Goal: Use online tool/utility: Utilize a website feature to perform a specific function

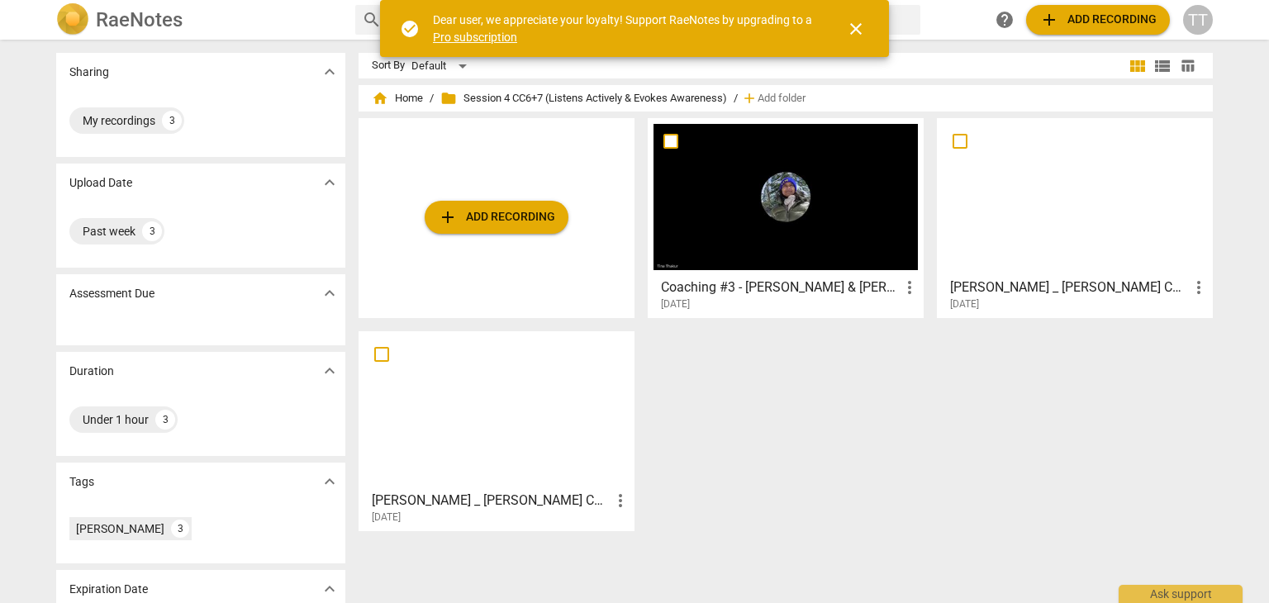
click at [847, 33] on span "close" at bounding box center [856, 29] width 20 height 20
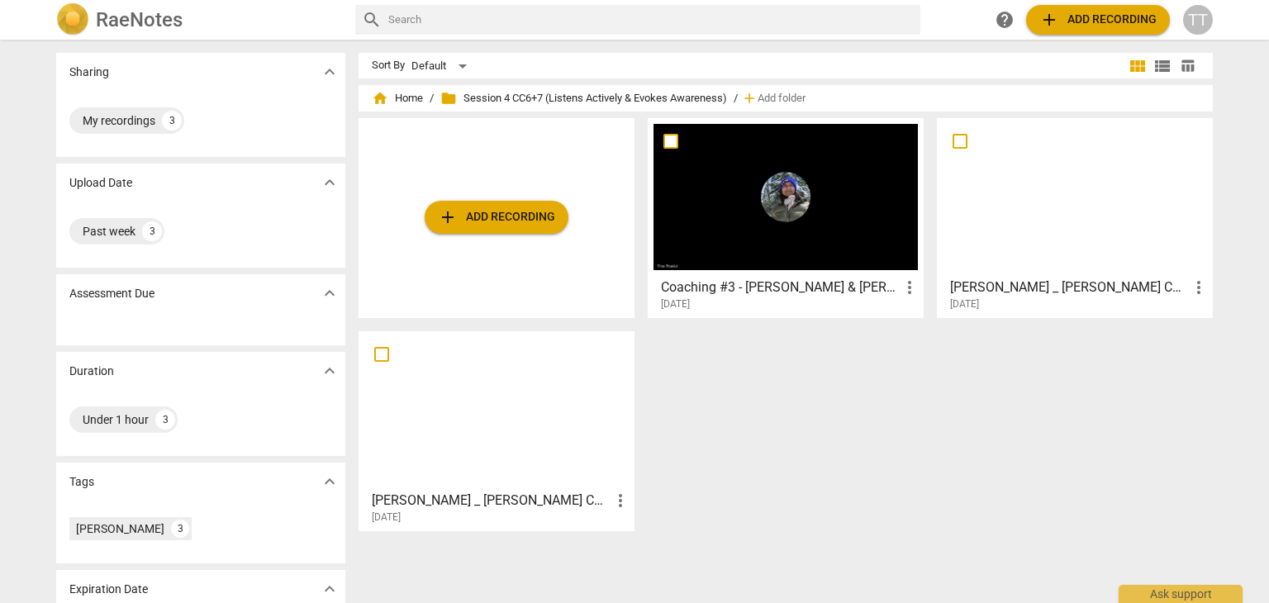
click at [512, 216] on span "add Add recording" at bounding box center [496, 217] width 117 height 20
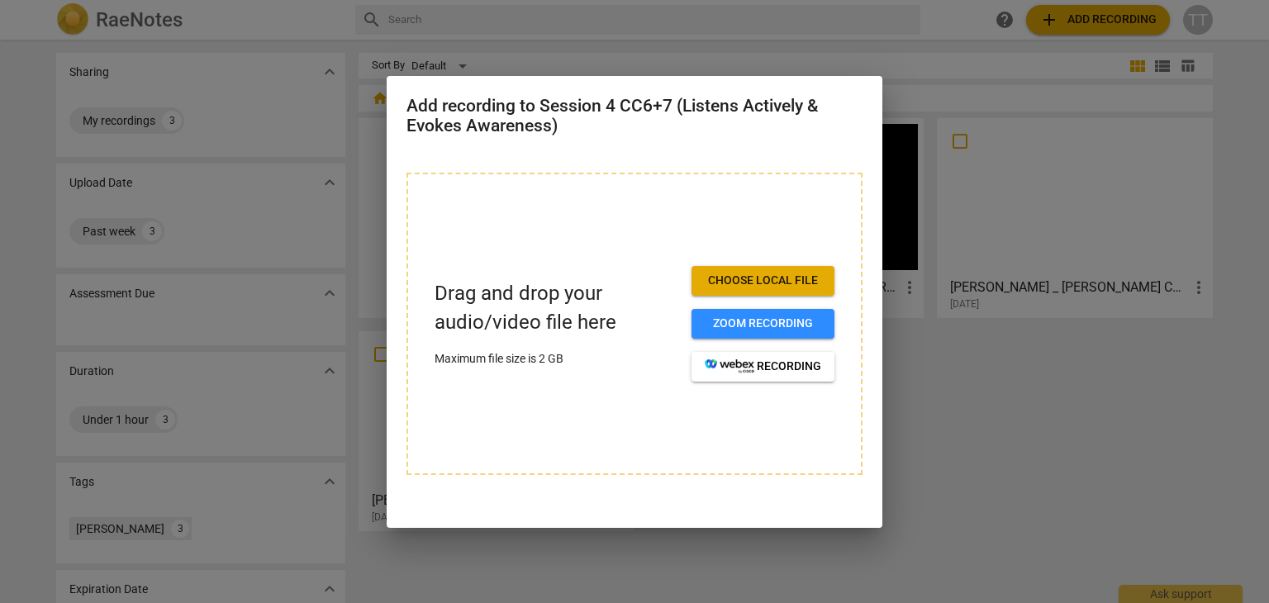
click at [791, 273] on span "Choose local file" at bounding box center [763, 281] width 117 height 17
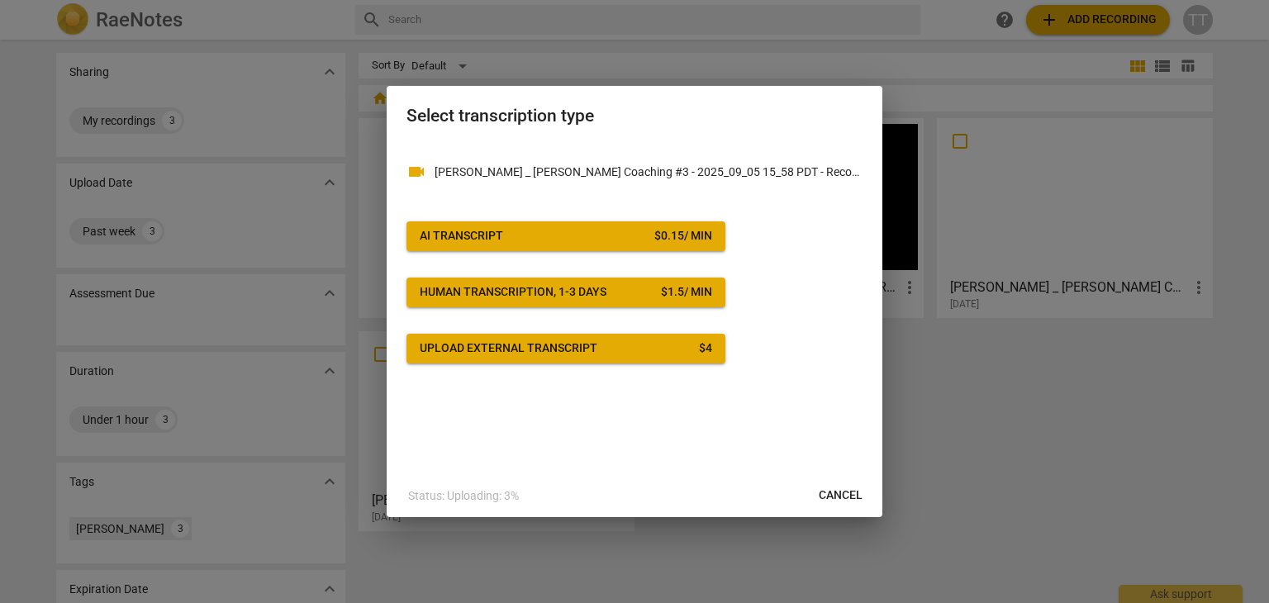
click at [640, 224] on button "AI Transcript $ 0.15 / min" at bounding box center [566, 236] width 319 height 30
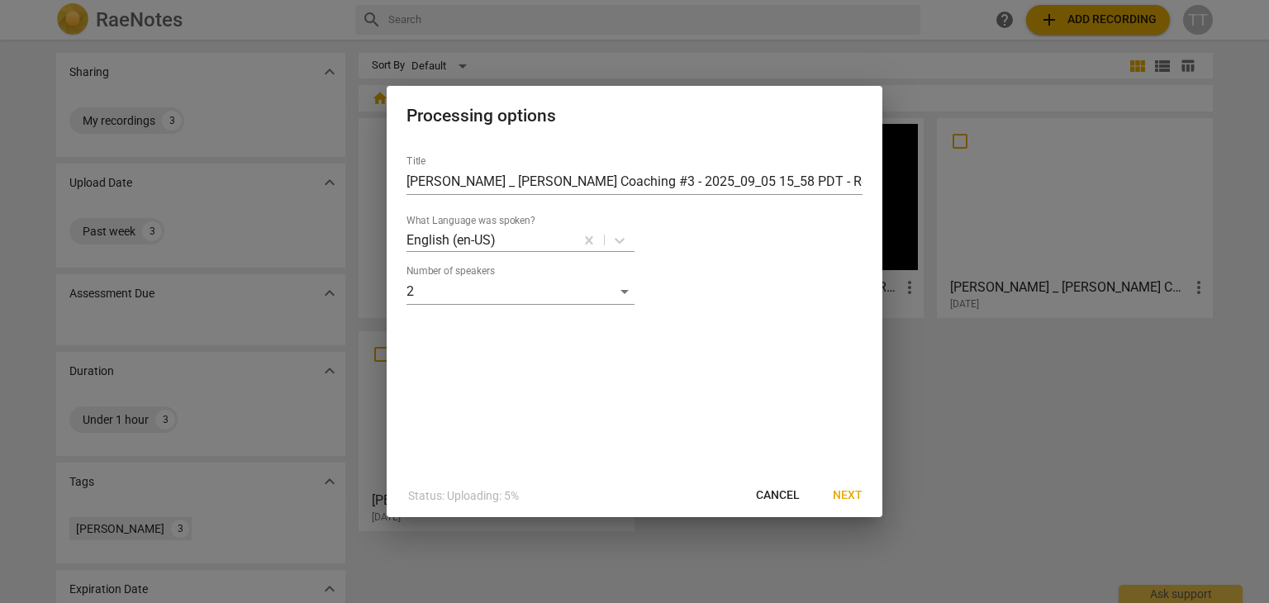
click at [835, 494] on span "Next" at bounding box center [848, 496] width 30 height 17
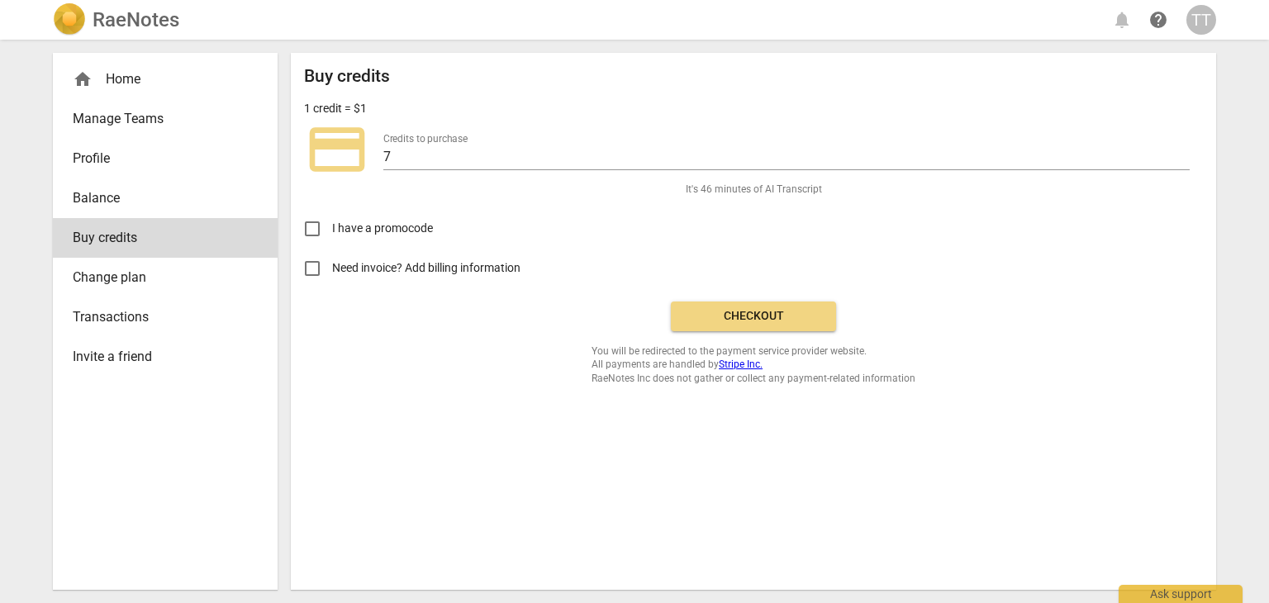
click at [726, 313] on span "Checkout" at bounding box center [753, 316] width 139 height 17
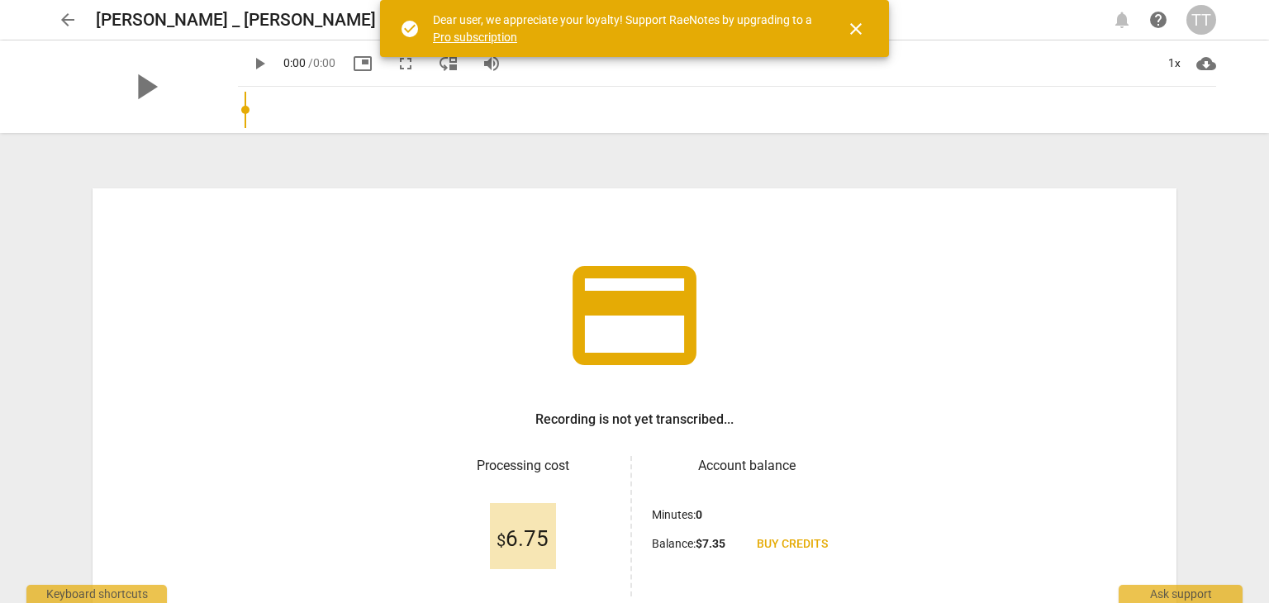
scroll to position [142, 0]
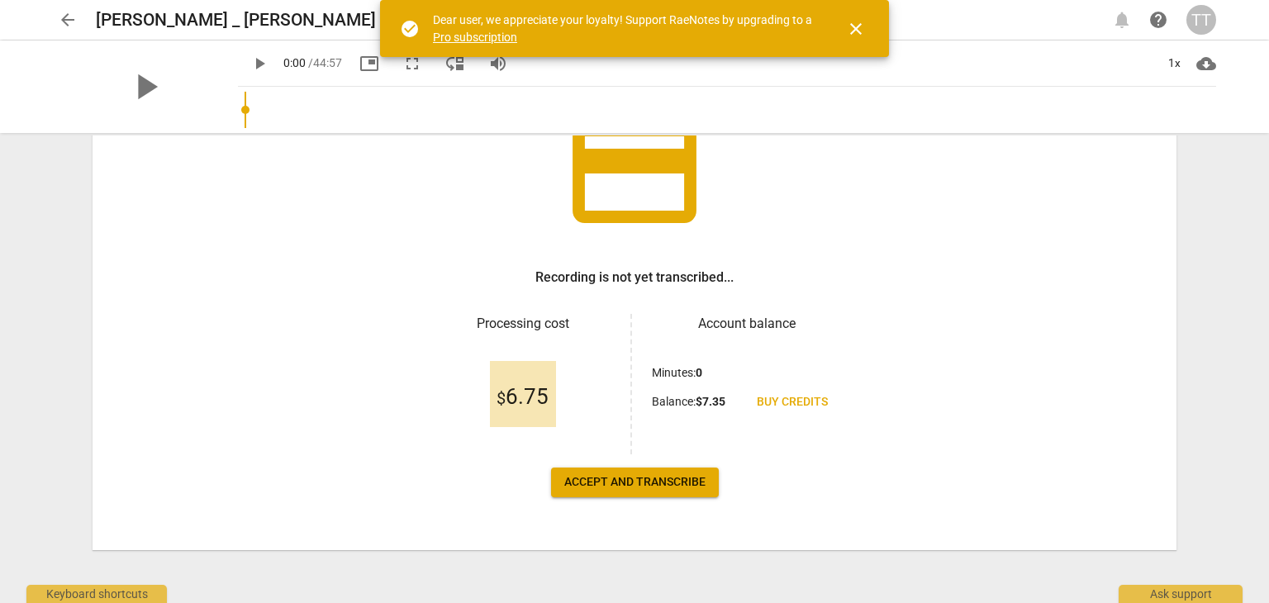
click at [856, 31] on span "close" at bounding box center [856, 29] width 20 height 20
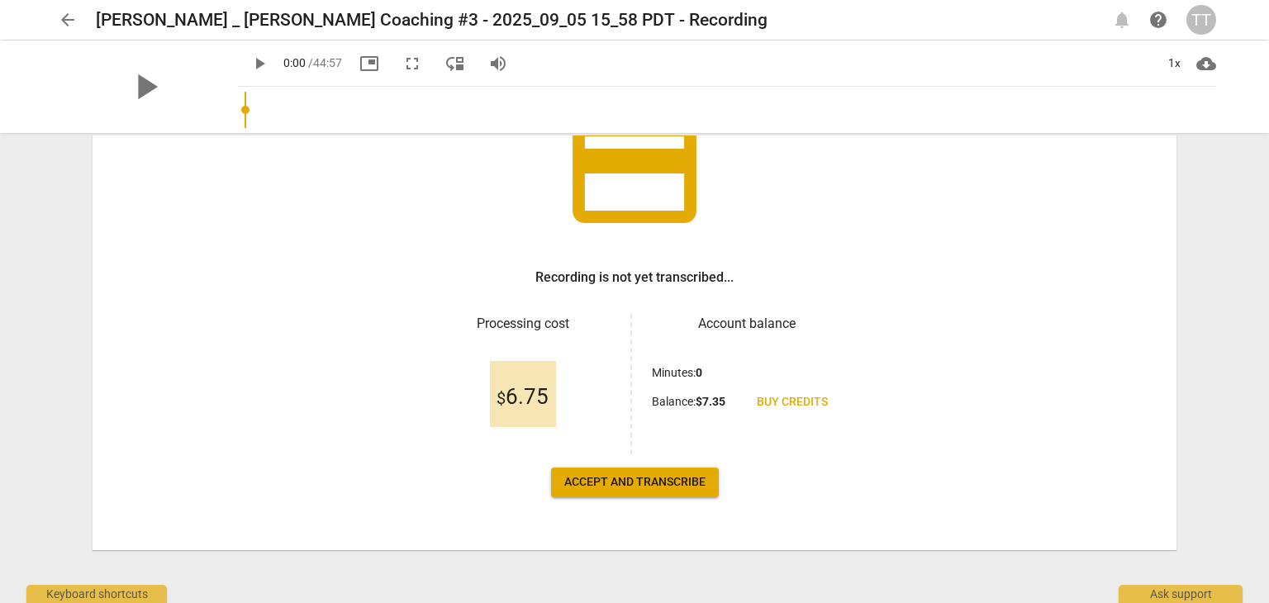
click at [616, 484] on span "Accept and transcribe" at bounding box center [634, 482] width 141 height 17
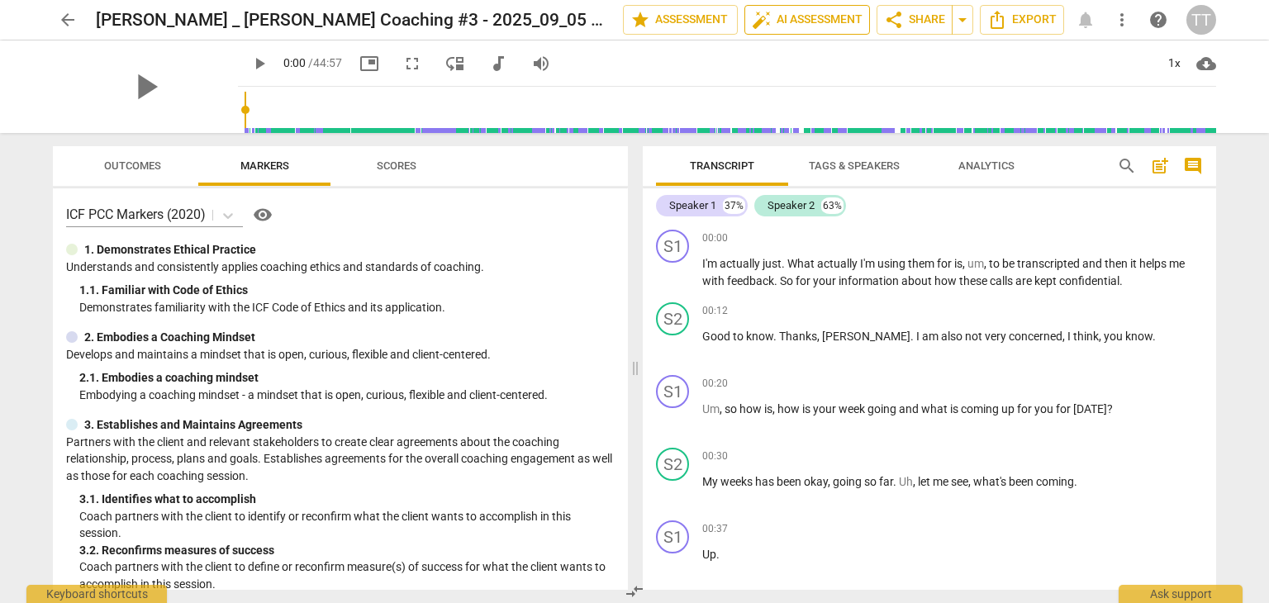
click at [787, 22] on span "auto_fix_high AI Assessment" at bounding box center [807, 20] width 111 height 20
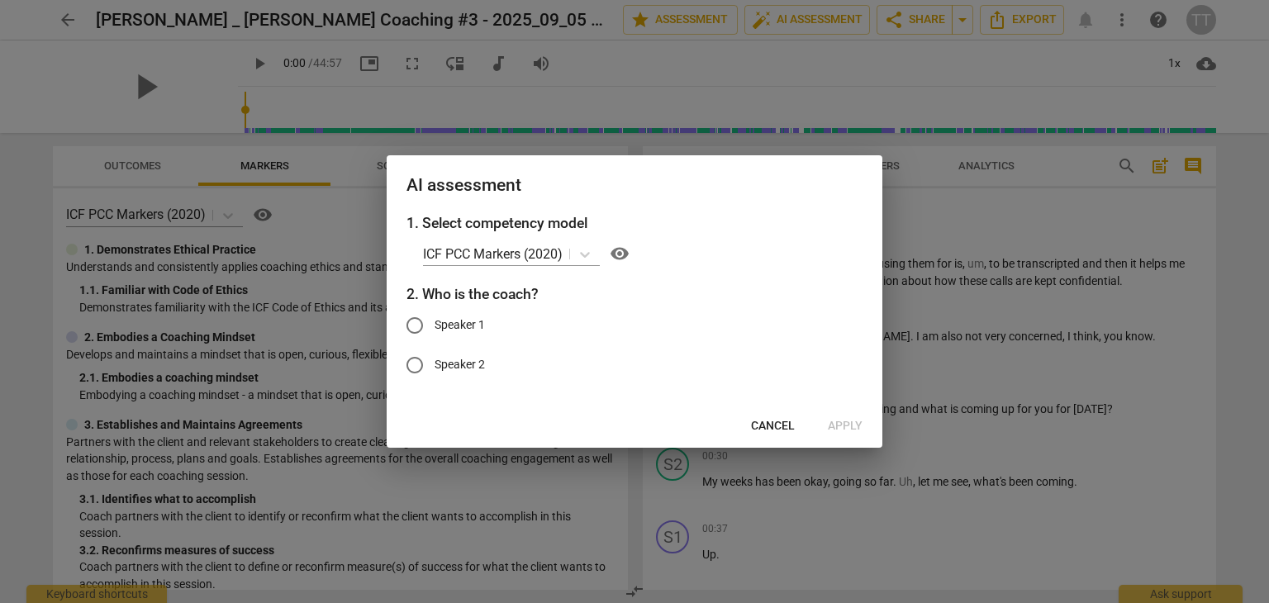
click at [459, 319] on span "Speaker 1" at bounding box center [460, 325] width 50 height 17
click at [435, 319] on input "Speaker 1" at bounding box center [415, 326] width 40 height 40
radio input "true"
click at [855, 428] on span "Apply" at bounding box center [845, 426] width 35 height 17
